Goal: Information Seeking & Learning: Learn about a topic

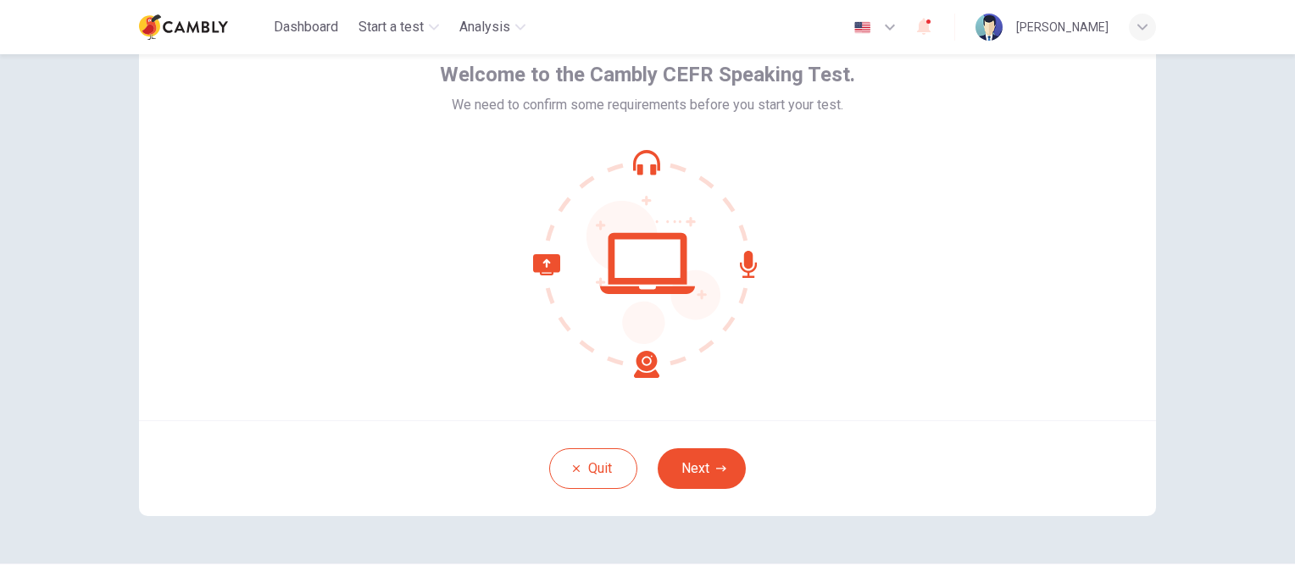
scroll to position [92, 0]
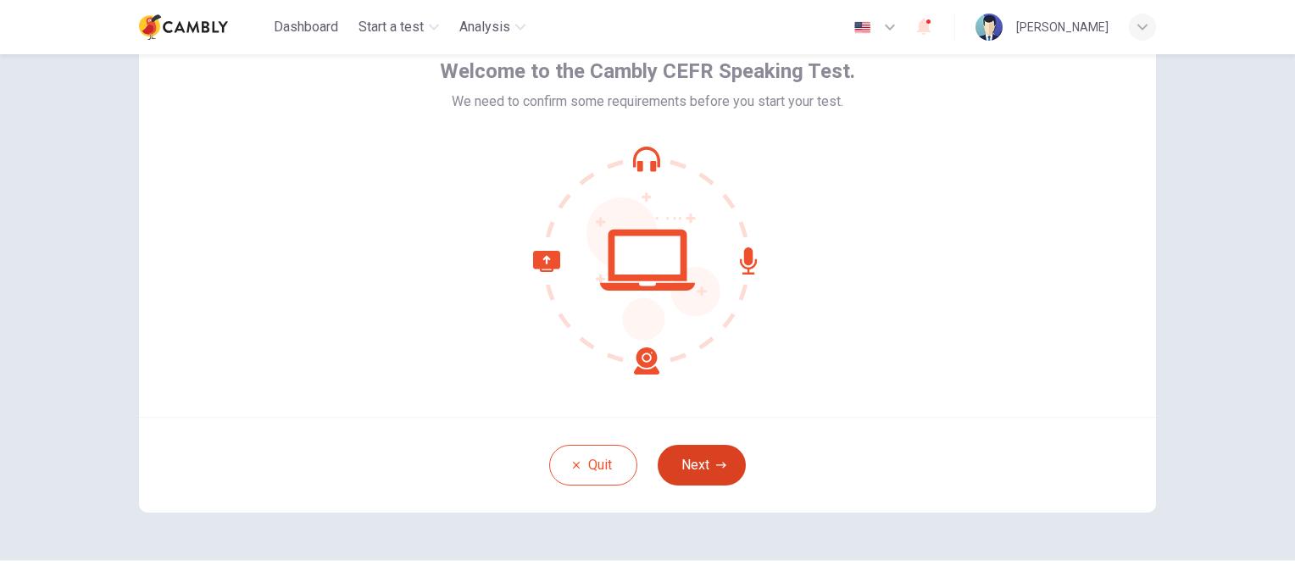
click at [707, 452] on button "Next" at bounding box center [702, 465] width 88 height 41
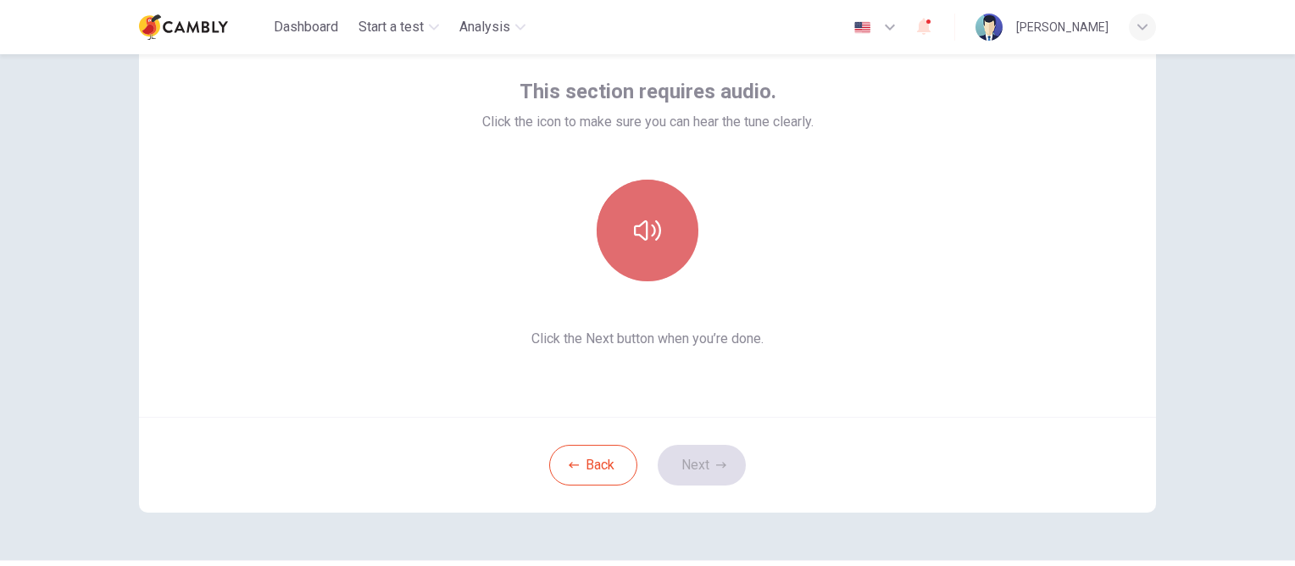
click at [649, 225] on icon "button" at bounding box center [647, 230] width 27 height 20
click at [654, 230] on icon "button" at bounding box center [647, 230] width 27 height 20
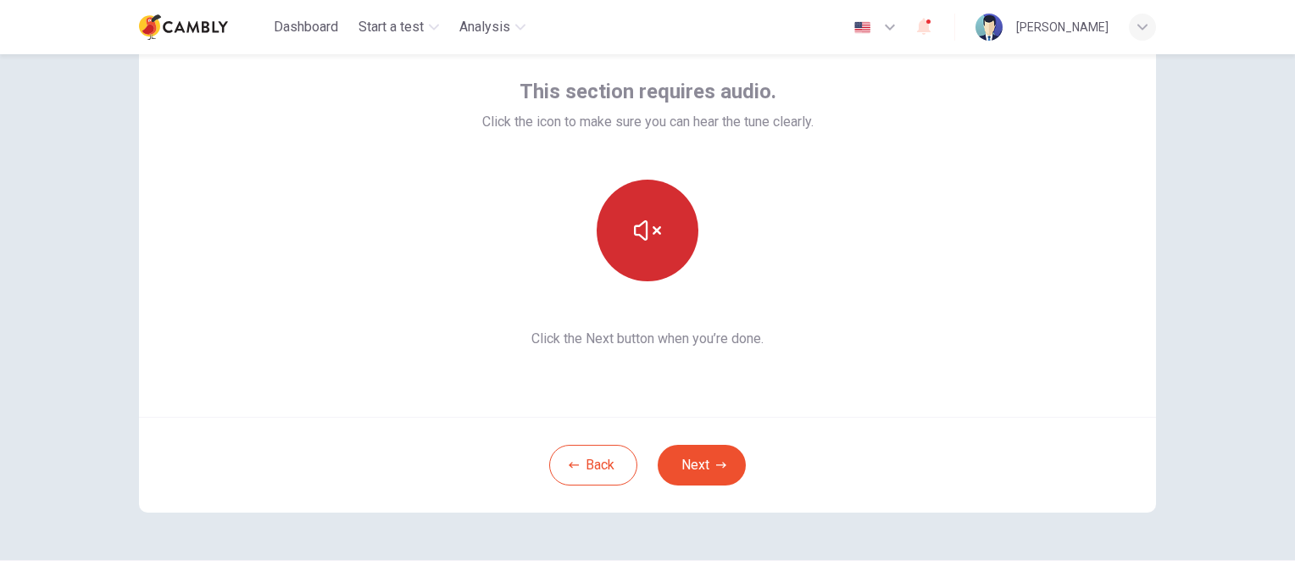
click at [676, 486] on div "Back Next" at bounding box center [647, 465] width 1017 height 96
click at [691, 466] on button "Next" at bounding box center [702, 465] width 88 height 41
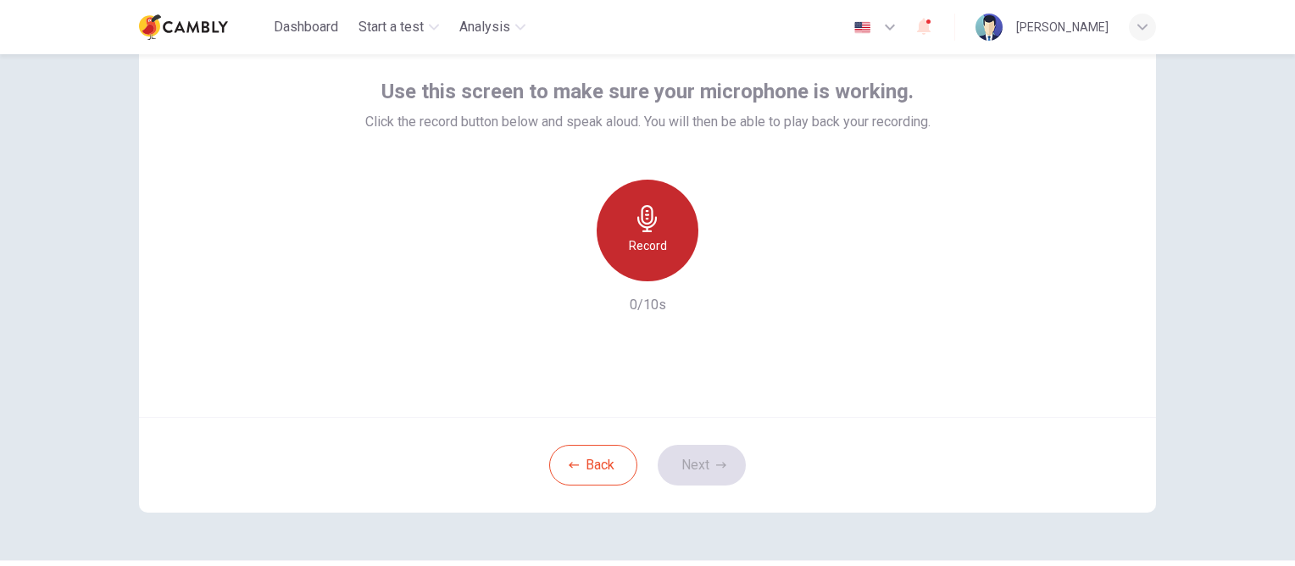
click at [620, 230] on div "Record" at bounding box center [648, 231] width 102 height 102
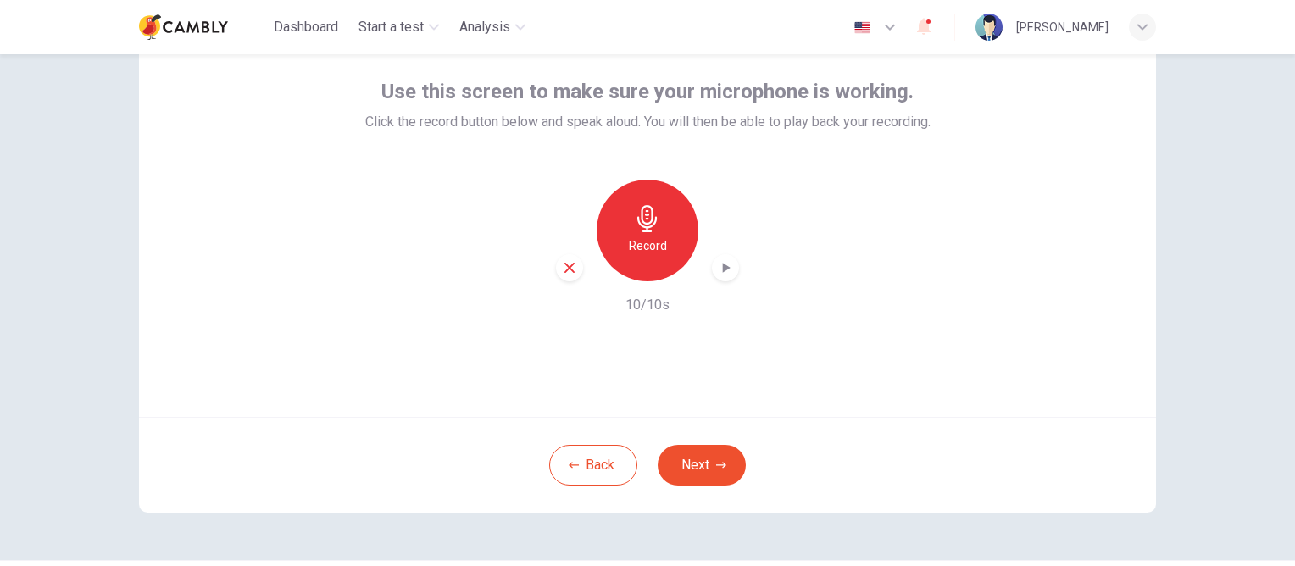
click at [722, 264] on icon "button" at bounding box center [725, 267] width 17 height 17
click at [681, 461] on button "Next" at bounding box center [702, 465] width 88 height 41
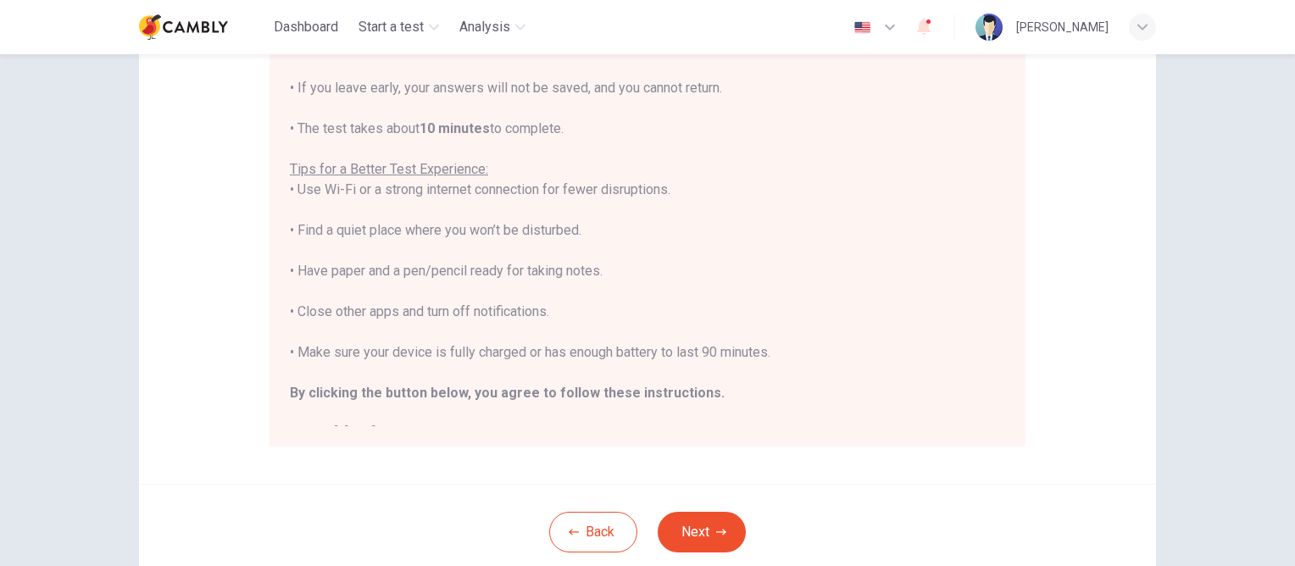
scroll to position [268, 0]
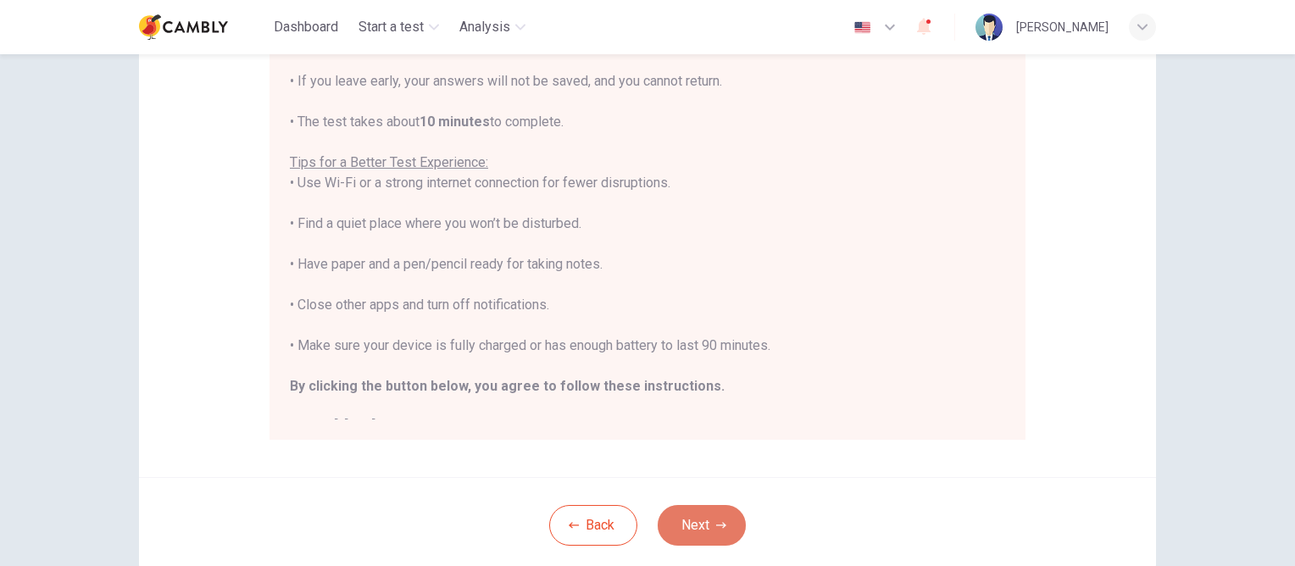
click at [699, 529] on button "Next" at bounding box center [702, 525] width 88 height 41
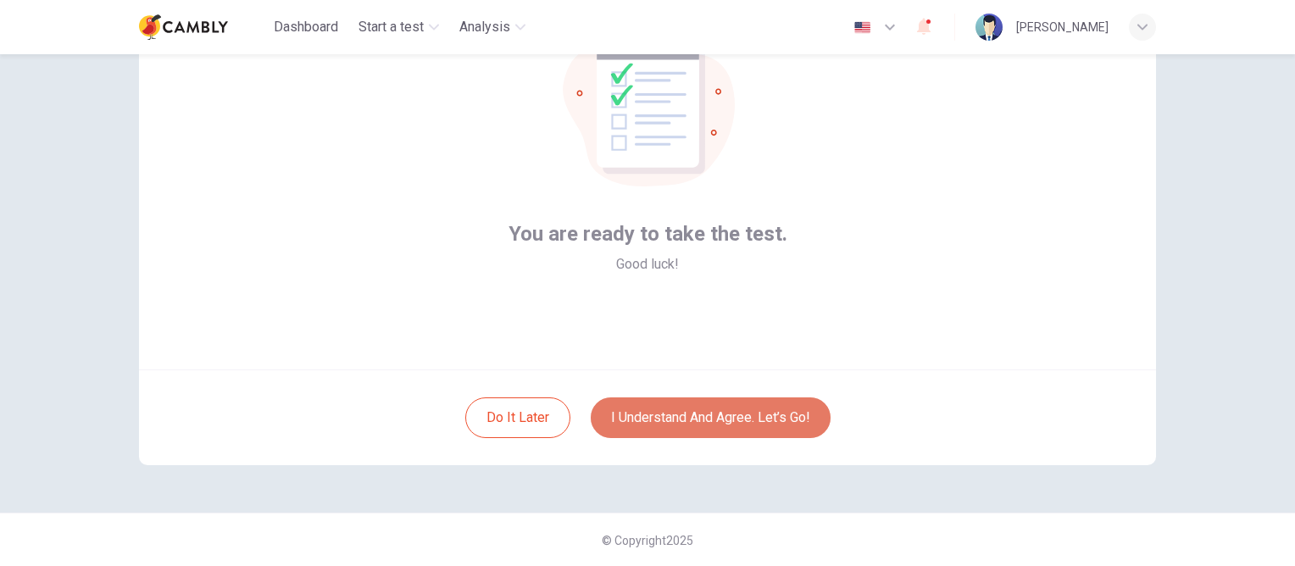
click at [793, 423] on button "I understand and agree. Let’s go!" at bounding box center [711, 417] width 240 height 41
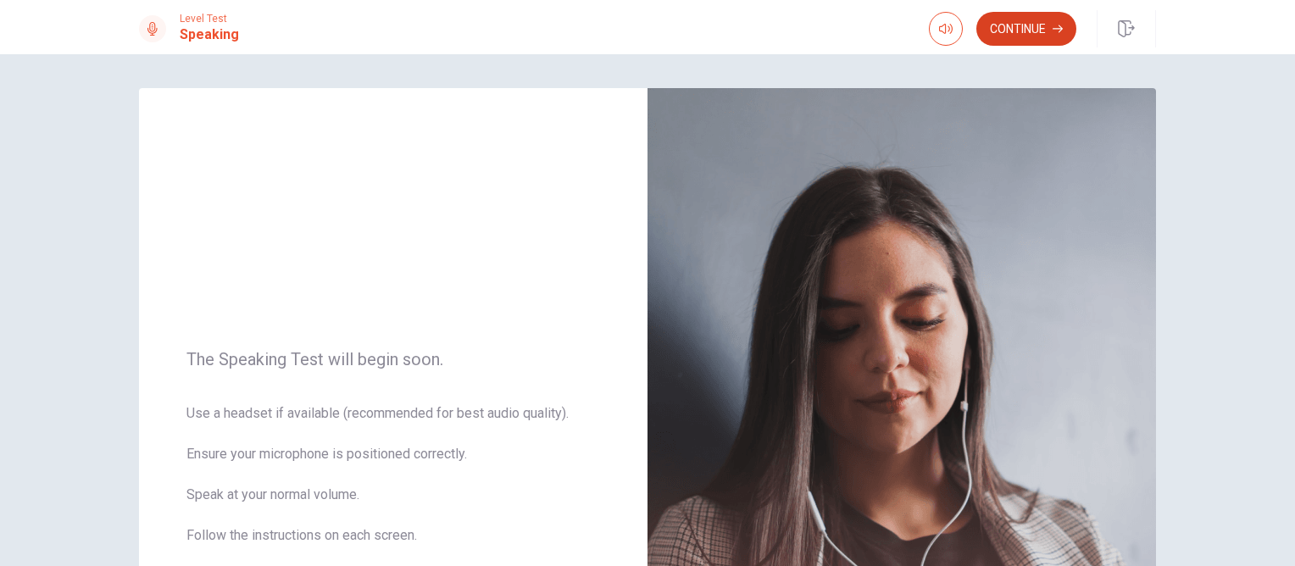
click at [1035, 25] on button "Continue" at bounding box center [1026, 29] width 100 height 34
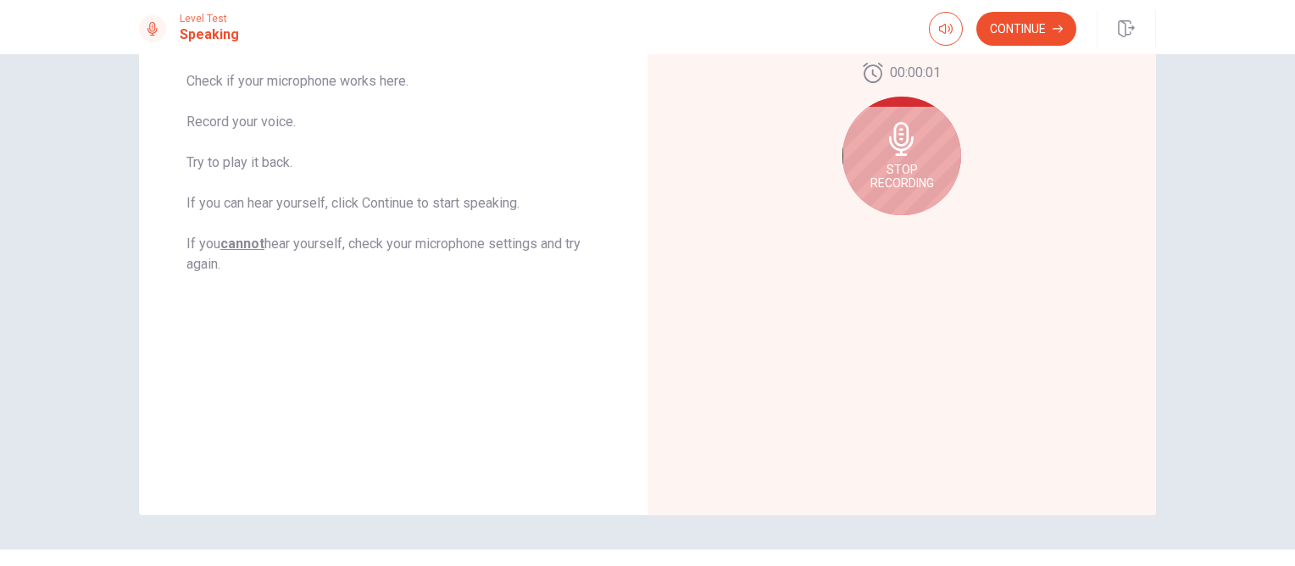
scroll to position [311, 0]
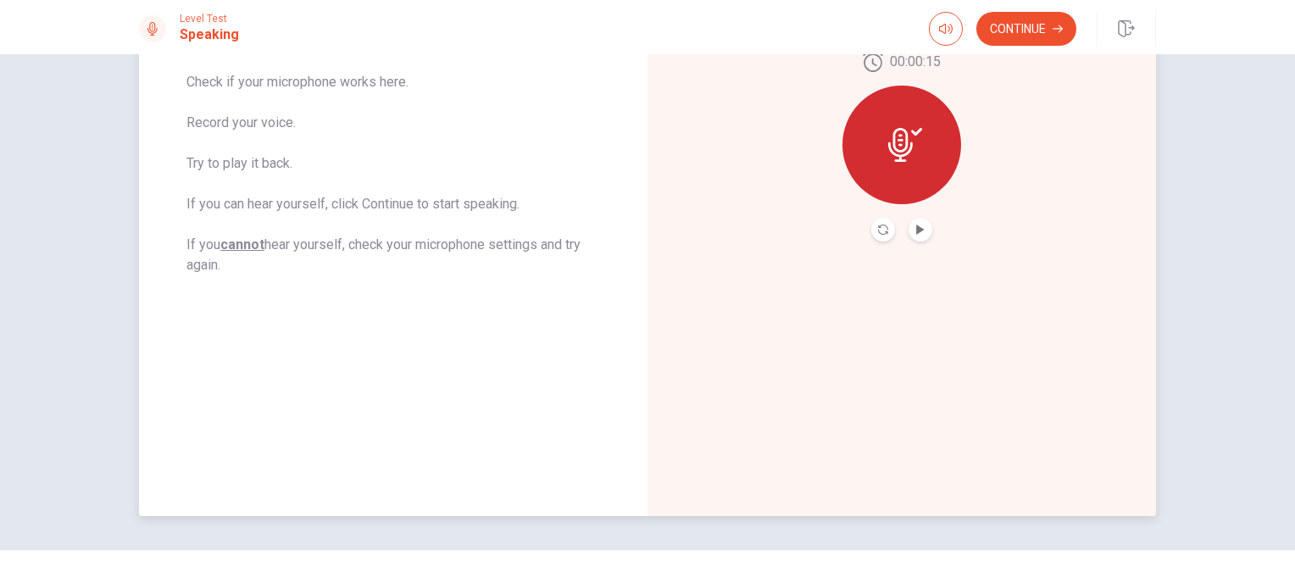
click at [905, 133] on icon at bounding box center [905, 145] width 34 height 34
click at [920, 223] on button "Play Audio" at bounding box center [920, 230] width 24 height 24
click at [1030, 26] on button "Continue" at bounding box center [1026, 29] width 100 height 34
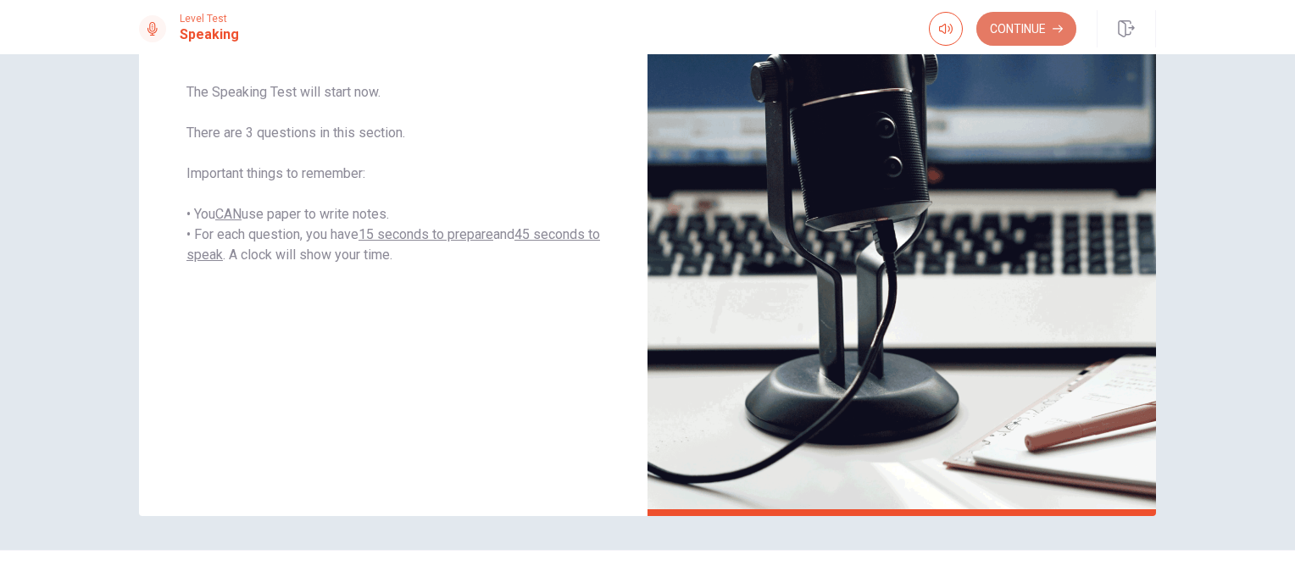
click at [1035, 22] on button "Continue" at bounding box center [1026, 29] width 100 height 34
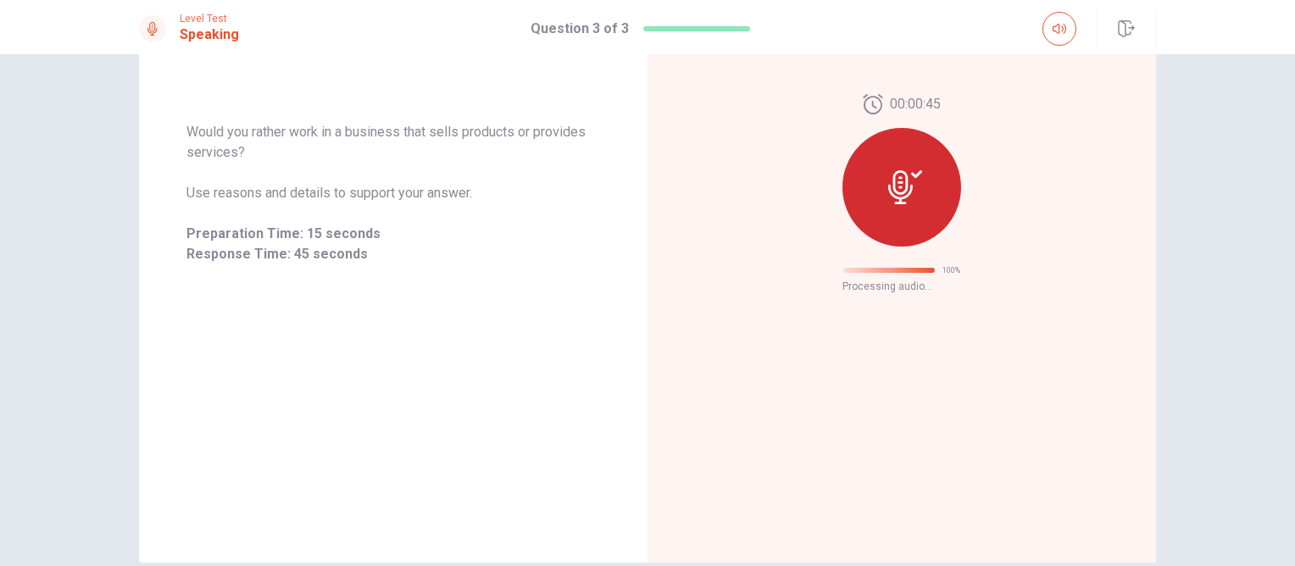
scroll to position [51, 0]
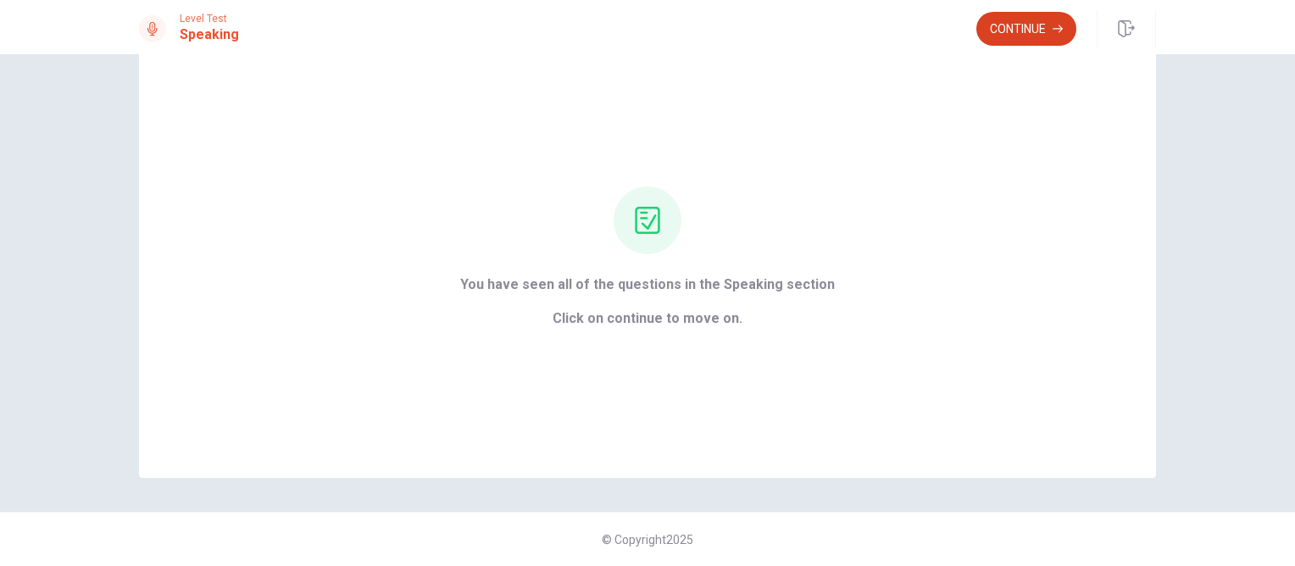
click at [1013, 25] on button "Continue" at bounding box center [1026, 29] width 100 height 34
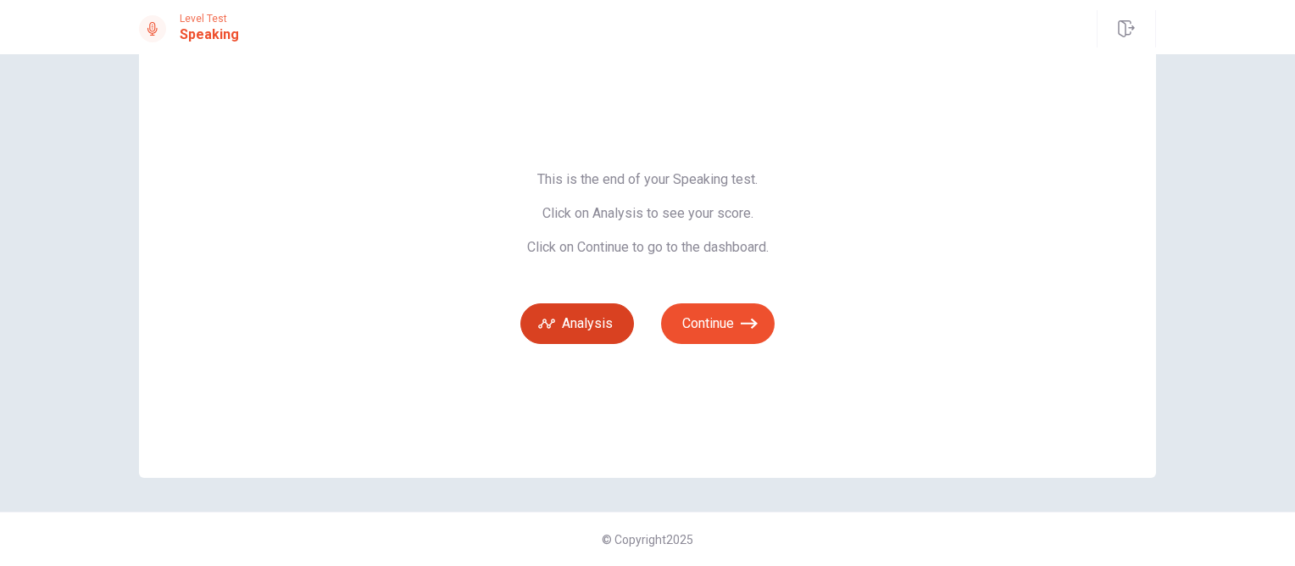
click at [600, 314] on button "Analysis" at bounding box center [577, 323] width 114 height 41
